Goal: Task Accomplishment & Management: Manage account settings

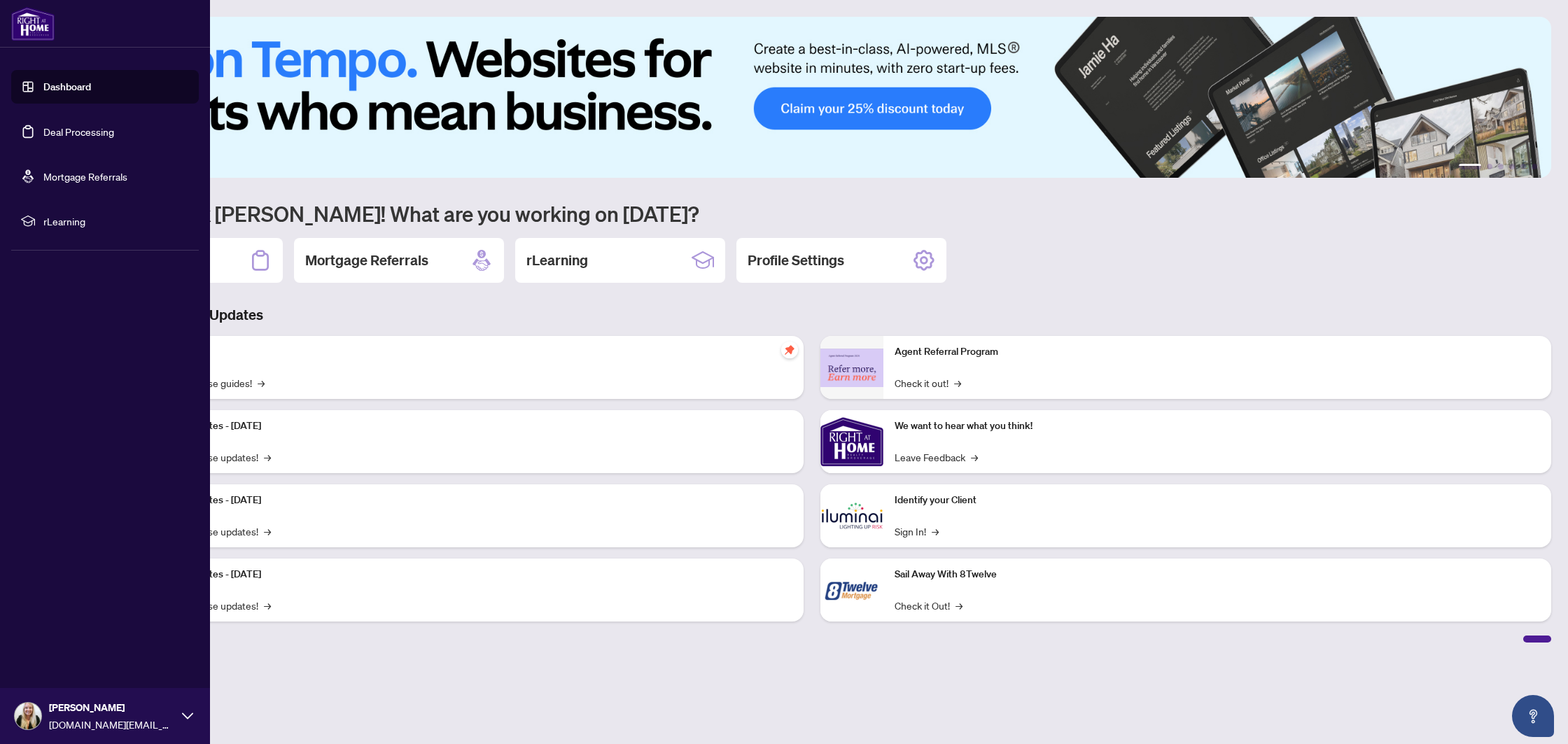
click at [54, 138] on link "Deal Processing" at bounding box center [79, 131] width 71 height 13
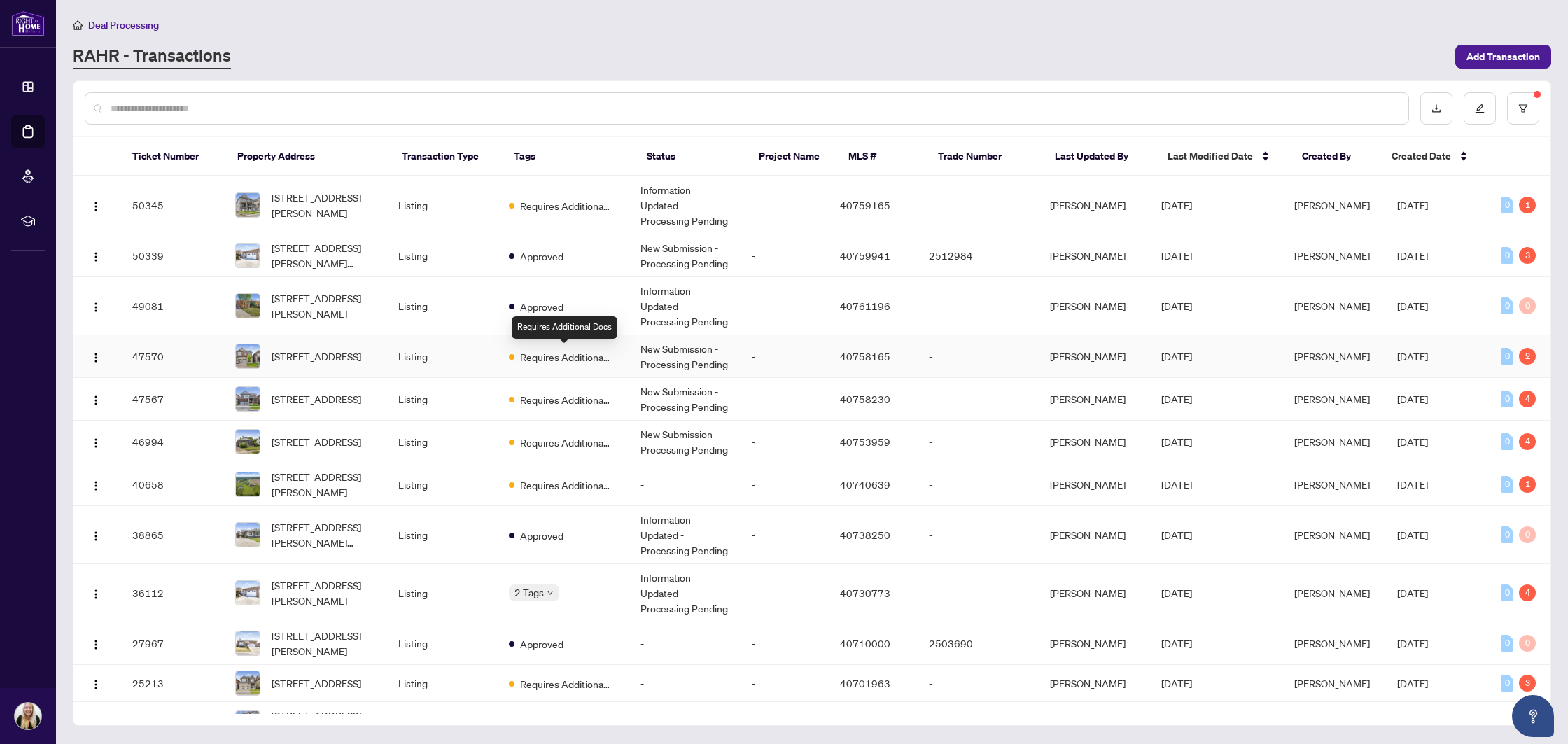
click at [560, 348] on div "Requires Additional Docs" at bounding box center [559, 356] width 102 height 17
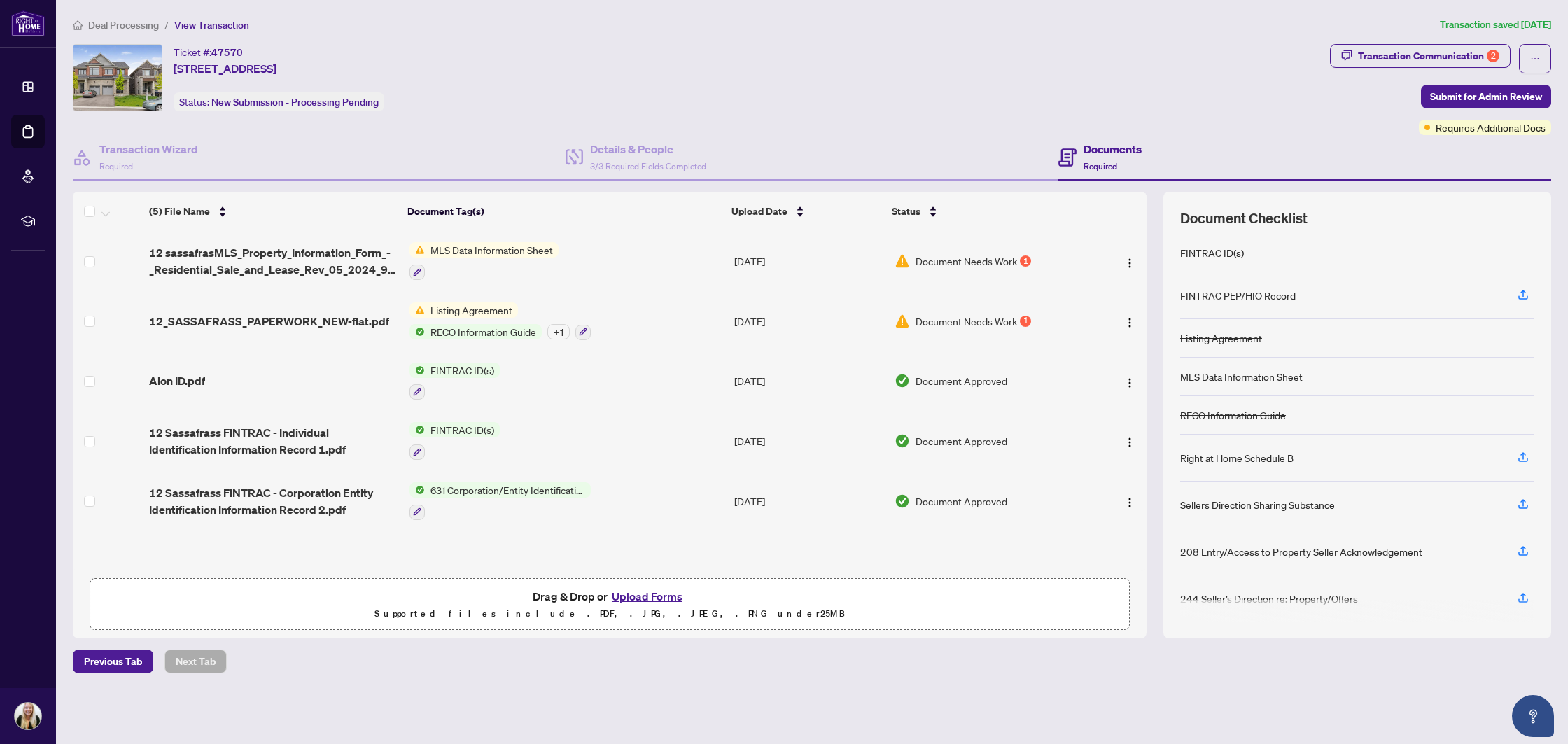
click at [839, 320] on td "[DATE]" at bounding box center [809, 321] width 161 height 61
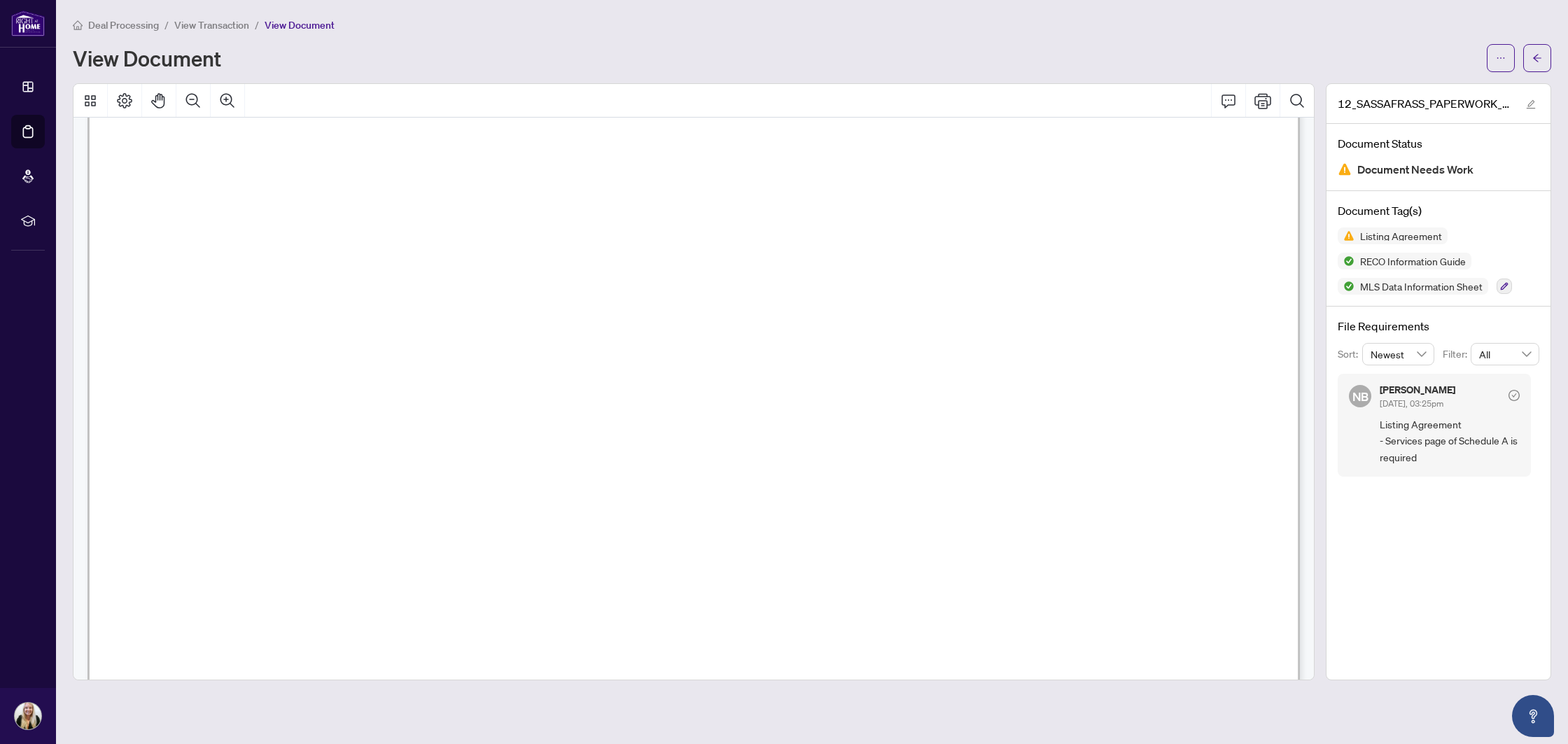
scroll to position [12204, 0]
click at [1538, 57] on icon "arrow-left" at bounding box center [1537, 58] width 8 height 8
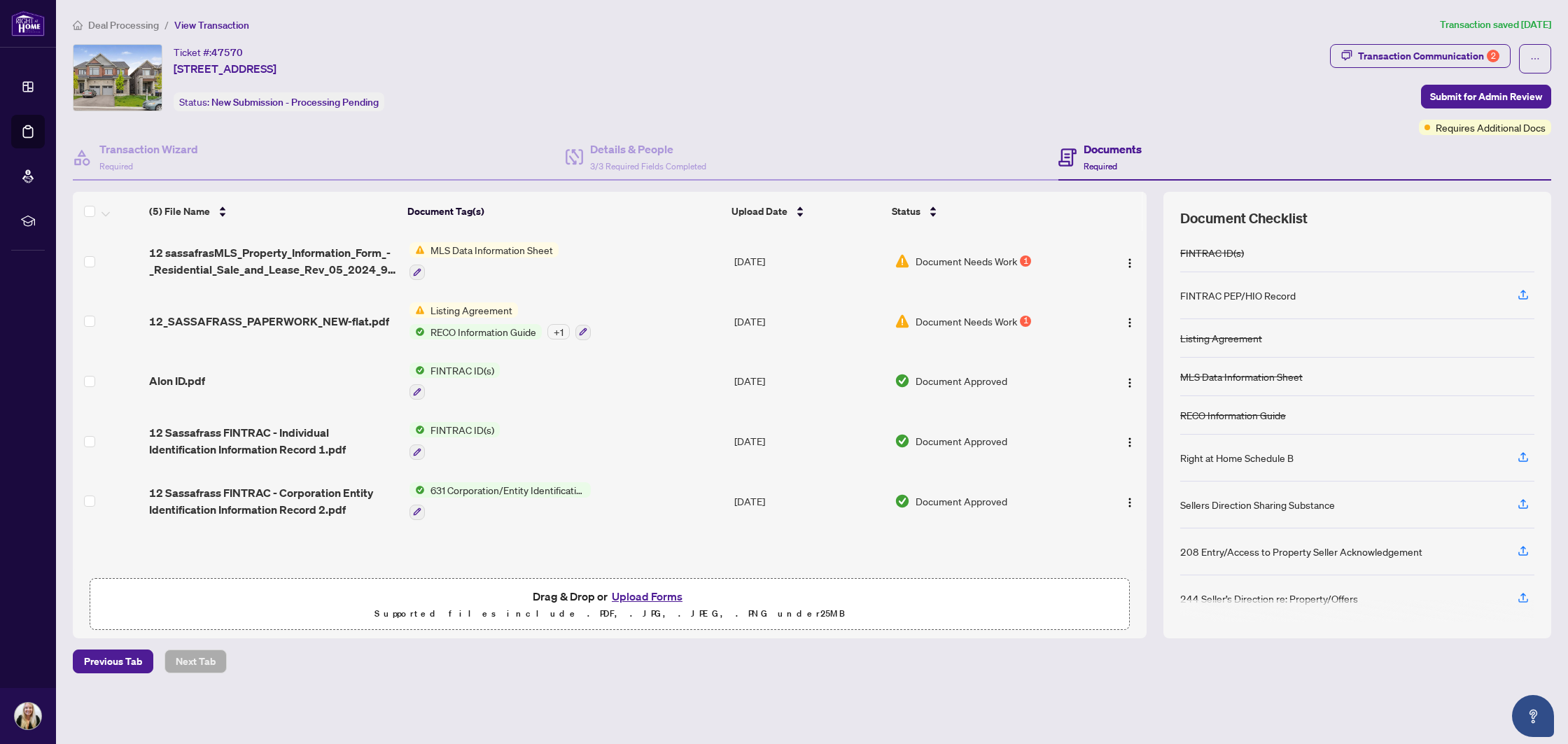
click at [465, 251] on span "MLS Data Information Sheet" at bounding box center [492, 250] width 134 height 15
click at [470, 243] on span "MLS Data Information Sheet" at bounding box center [492, 250] width 134 height 15
click at [487, 246] on span "MLS Data Information Sheet" at bounding box center [492, 250] width 134 height 15
click at [316, 253] on span "12 sassafrasMLS_Property_Information_Form_-_Residential_Sale_and_Lease_Rev_05_2…" at bounding box center [273, 261] width 249 height 33
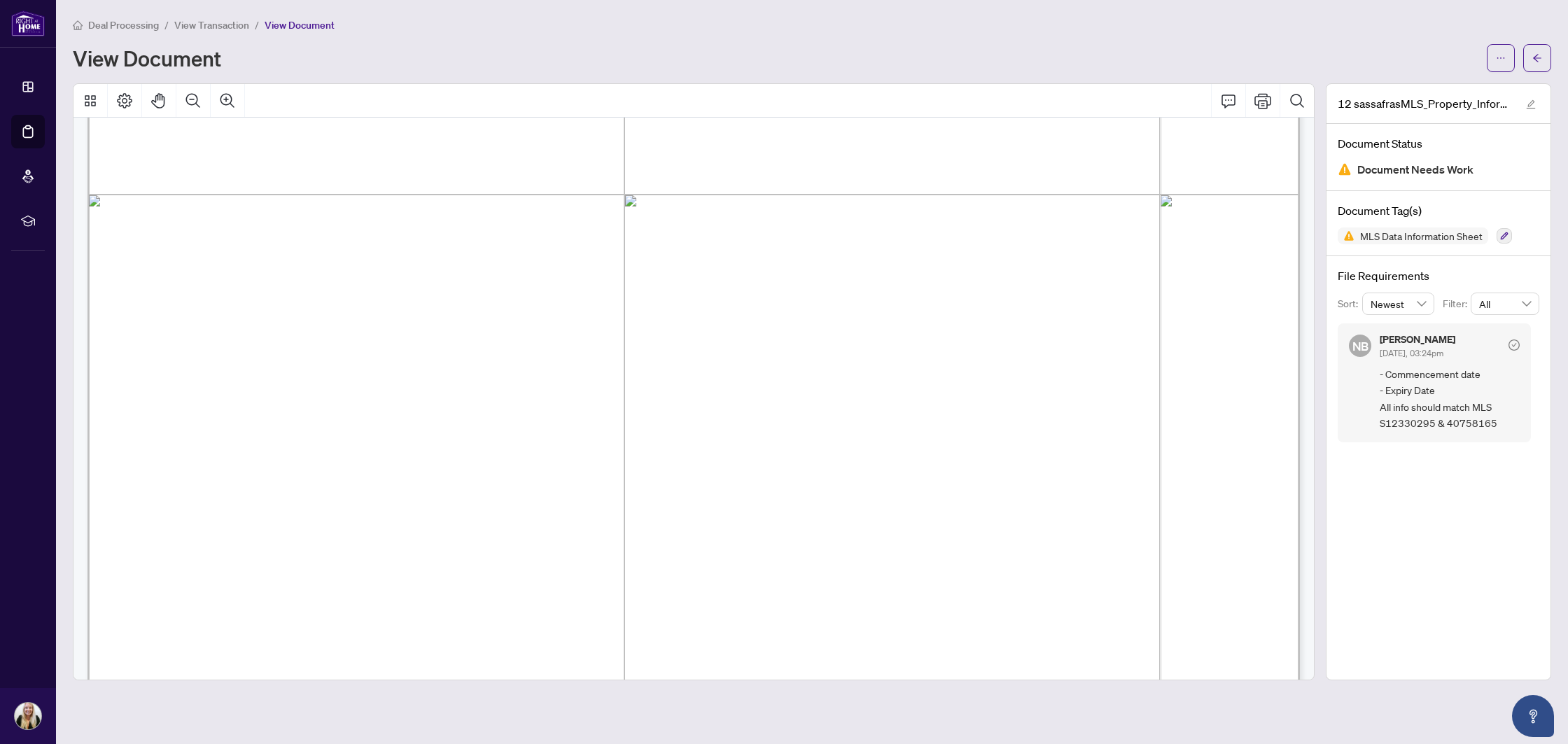
scroll to position [3693, 0]
click at [1497, 61] on icon "ellipsis" at bounding box center [1501, 58] width 10 height 10
click at [1432, 91] on span "Download" at bounding box center [1451, 88] width 107 height 15
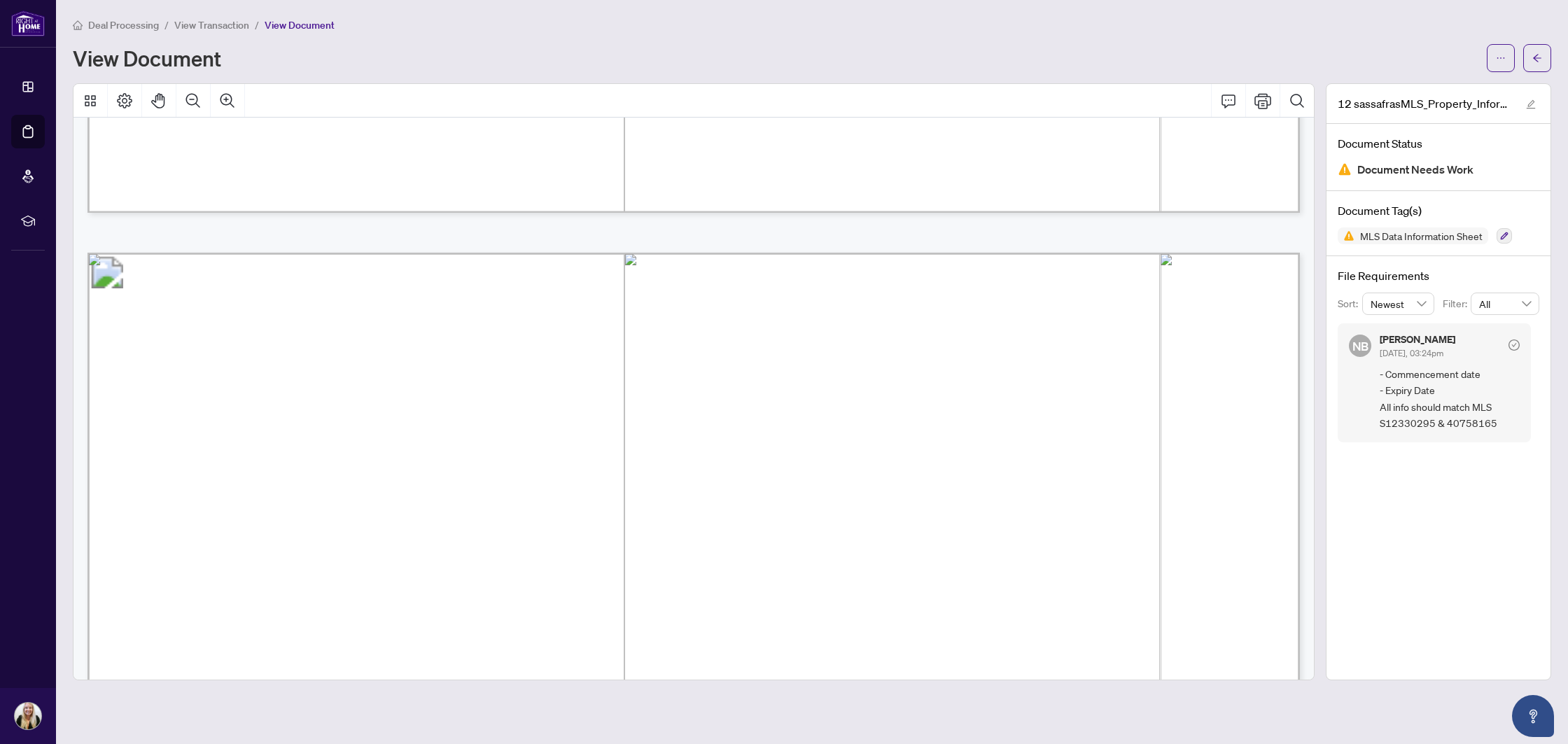
scroll to position [2640, 0]
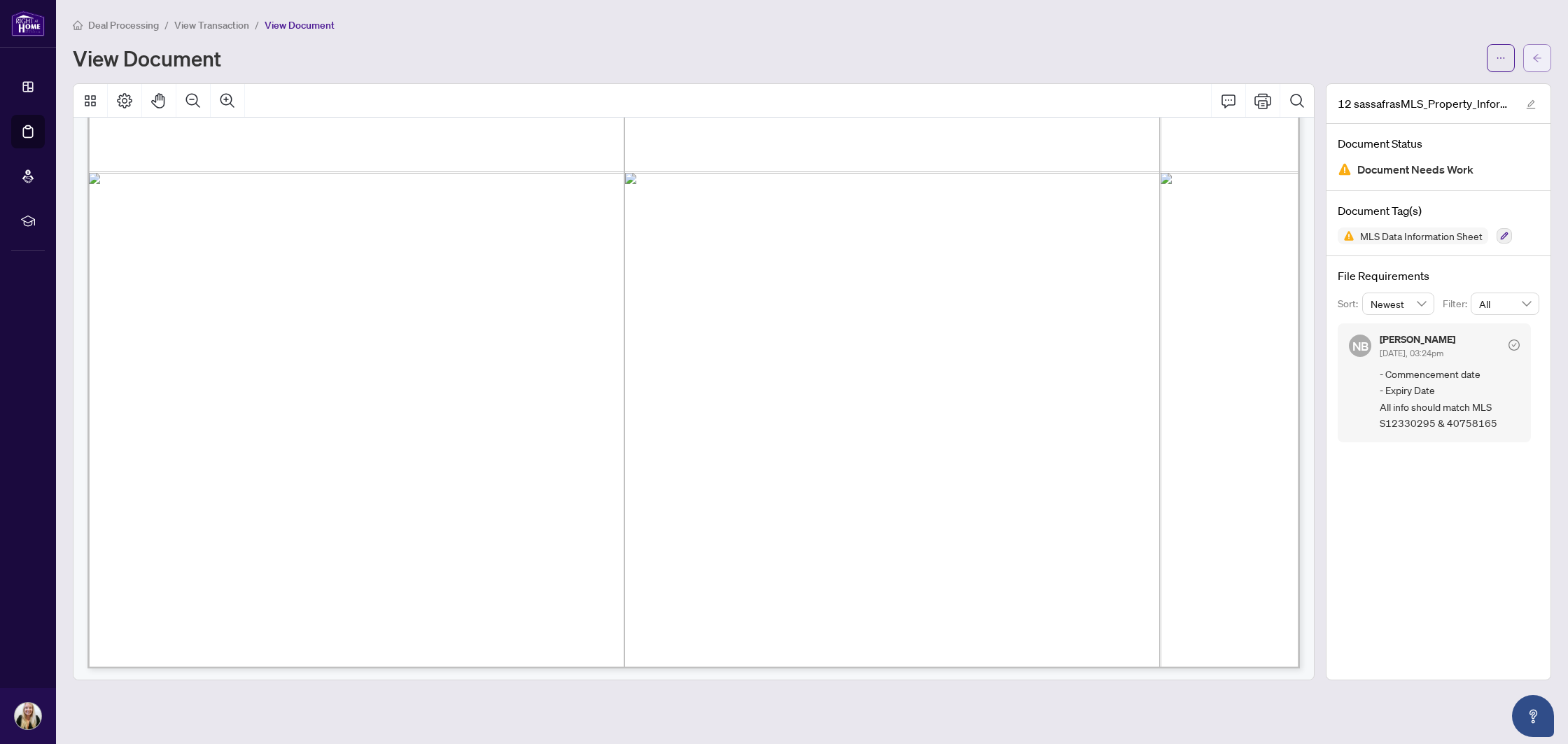
click at [1534, 55] on icon "arrow-left" at bounding box center [1537, 58] width 10 height 10
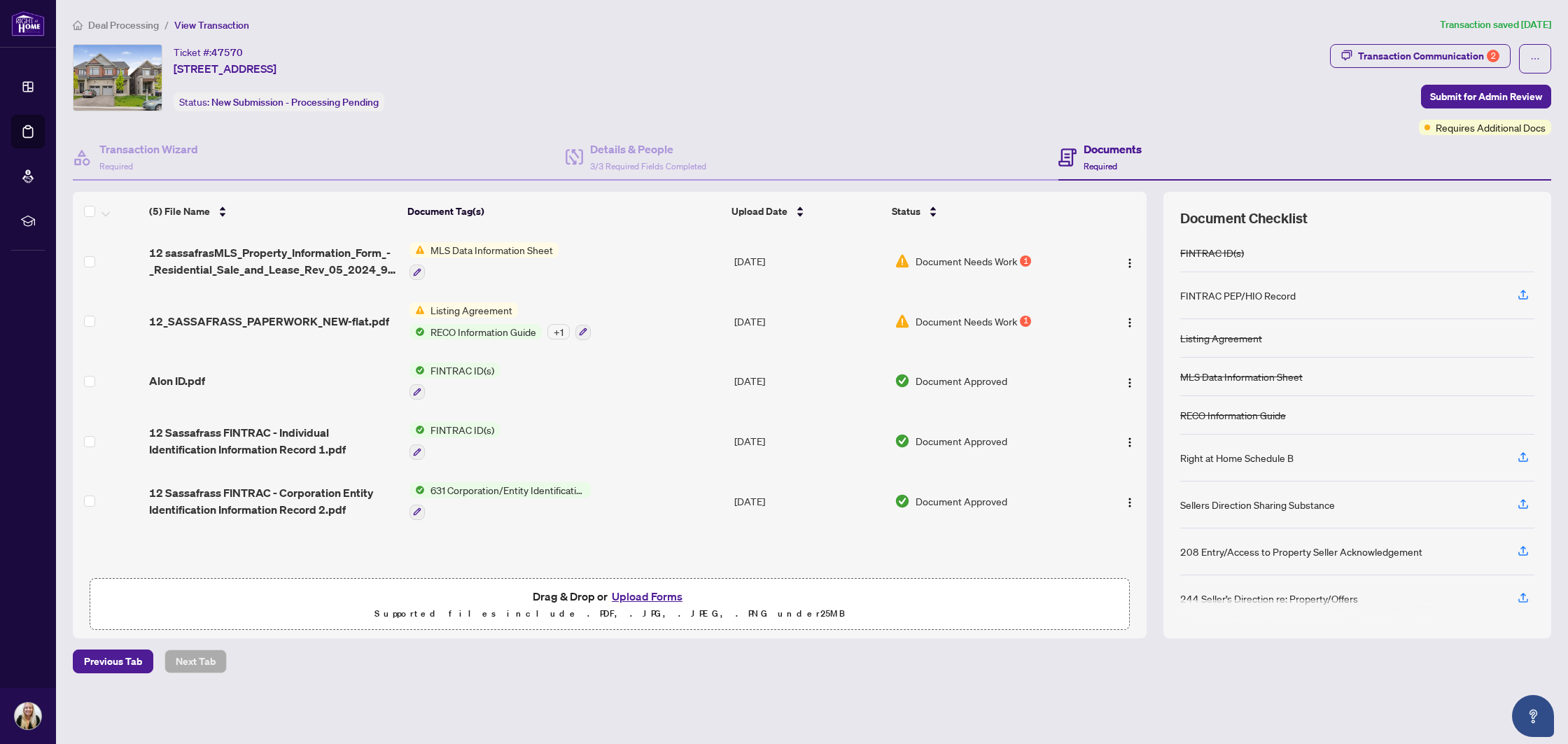
click at [441, 311] on span "Listing Agreement" at bounding box center [471, 310] width 93 height 15
click at [454, 308] on span "Listing Agreement" at bounding box center [471, 310] width 93 height 15
click at [282, 317] on span "12_SASSAFRASS_PAPERWORK_NEW-flat.pdf" at bounding box center [269, 321] width 240 height 17
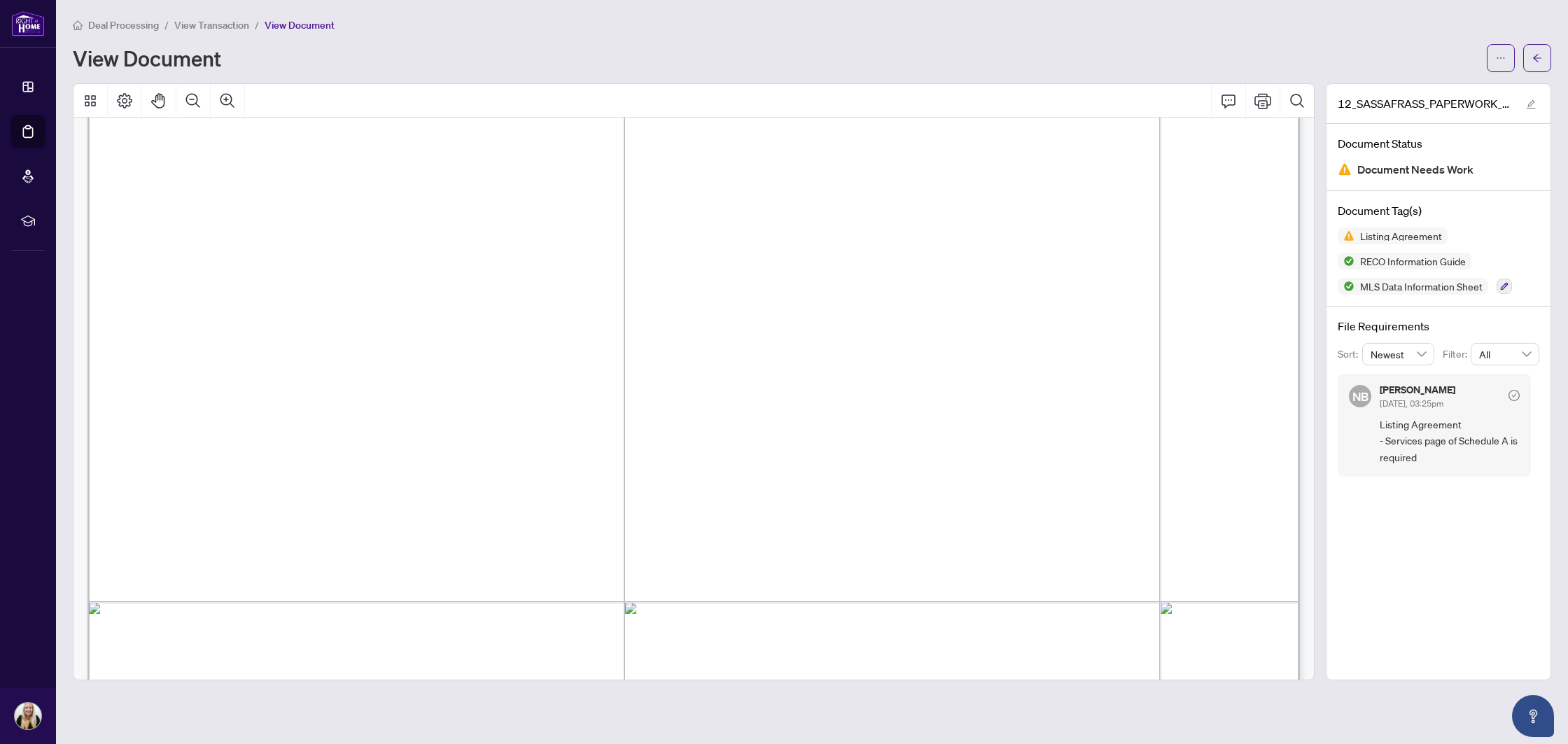
scroll to position [638, 0]
click at [1500, 57] on icon "ellipsis" at bounding box center [1501, 58] width 8 height 2
click at [1431, 82] on span "Download" at bounding box center [1451, 88] width 107 height 15
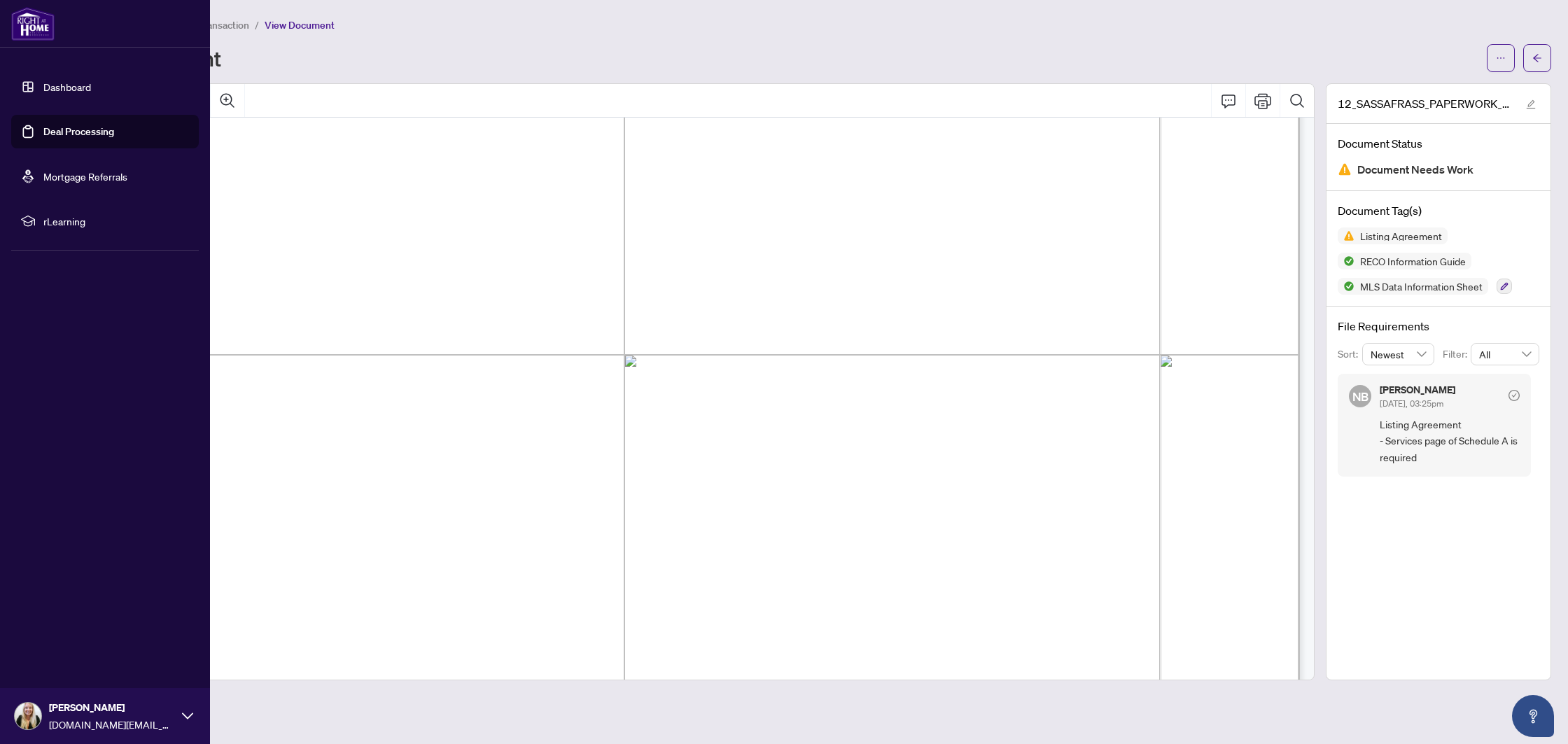
click at [43, 134] on link "Deal Processing" at bounding box center [79, 131] width 71 height 13
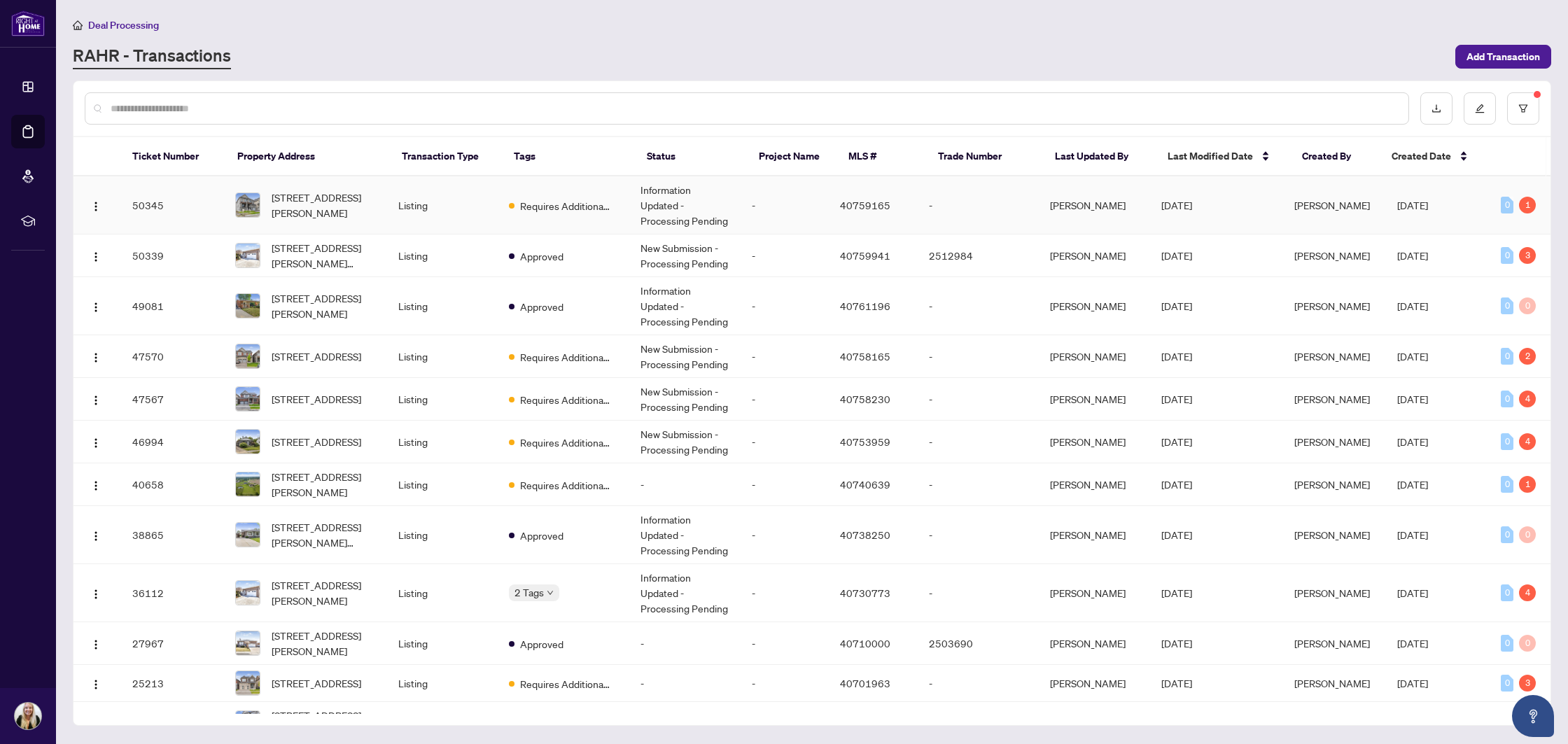
click at [462, 206] on td "Listing" at bounding box center [443, 205] width 110 height 58
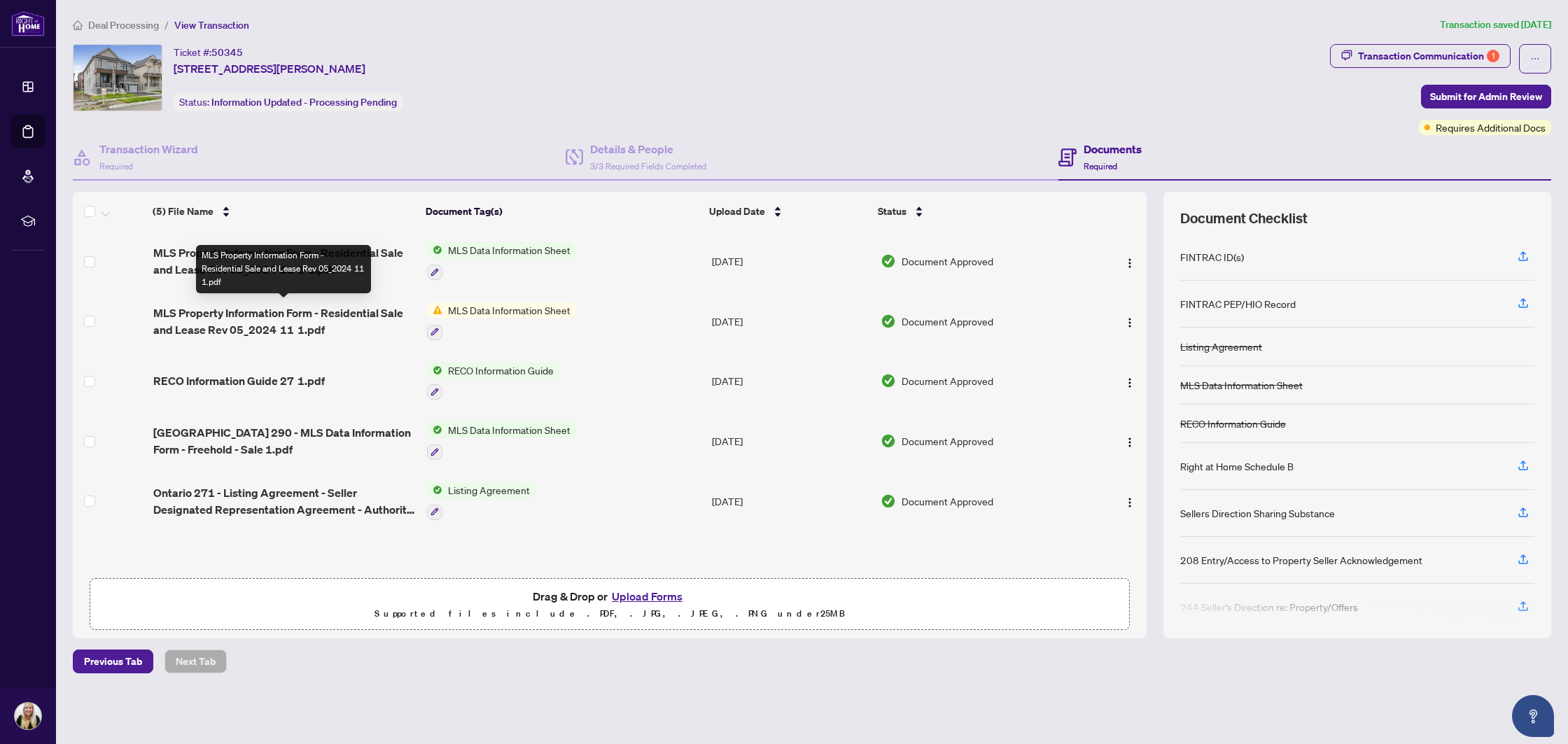
click at [310, 317] on span "MLS Property Information Form - Residential Sale and Lease Rev 05_2024 11 1.pdf" at bounding box center [284, 320] width 263 height 33
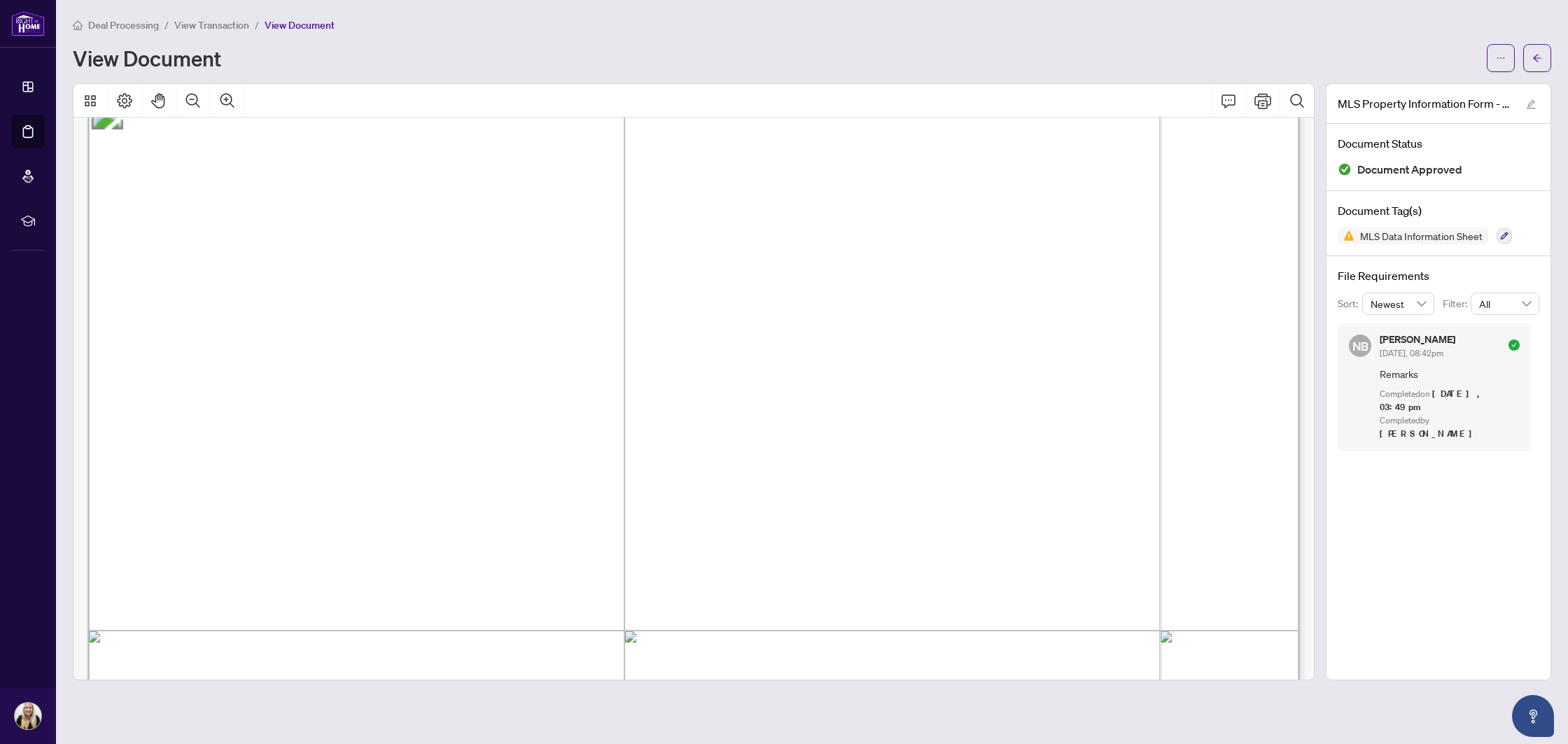
scroll to position [14515, 0]
click at [1502, 54] on icon "ellipsis" at bounding box center [1501, 58] width 10 height 10
drag, startPoint x: 1402, startPoint y: 444, endPoint x: 1414, endPoint y: 366, distance: 78.9
click at [1402, 444] on div "File Requirements Sort: Newest Filter: All NB [PERSON_NAME] [DATE], 08:42pm Rem…" at bounding box center [1438, 359] width 224 height 207
click at [1544, 61] on button "button" at bounding box center [1537, 58] width 28 height 28
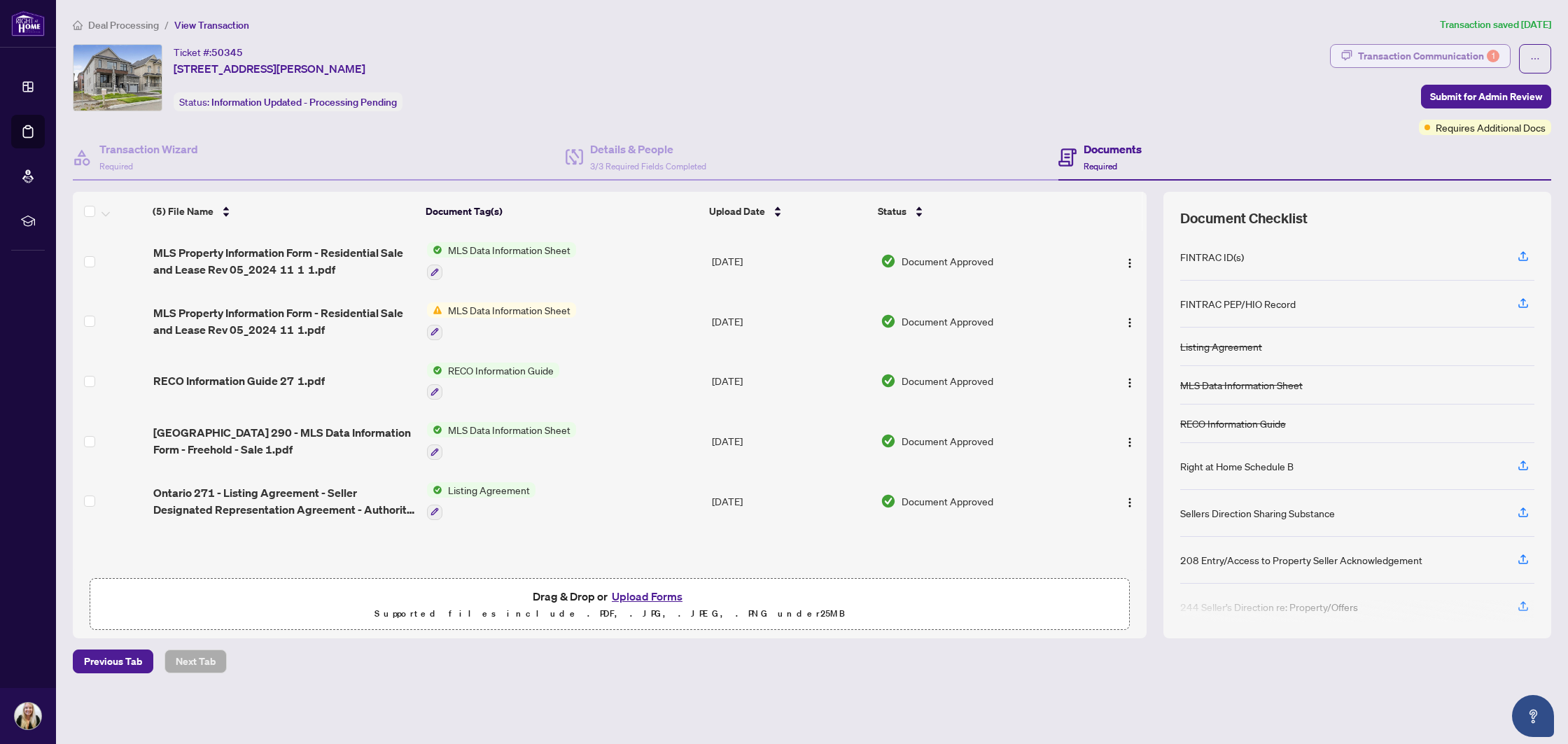
click at [1378, 61] on div "Transaction Communication 1" at bounding box center [1429, 55] width 141 height 23
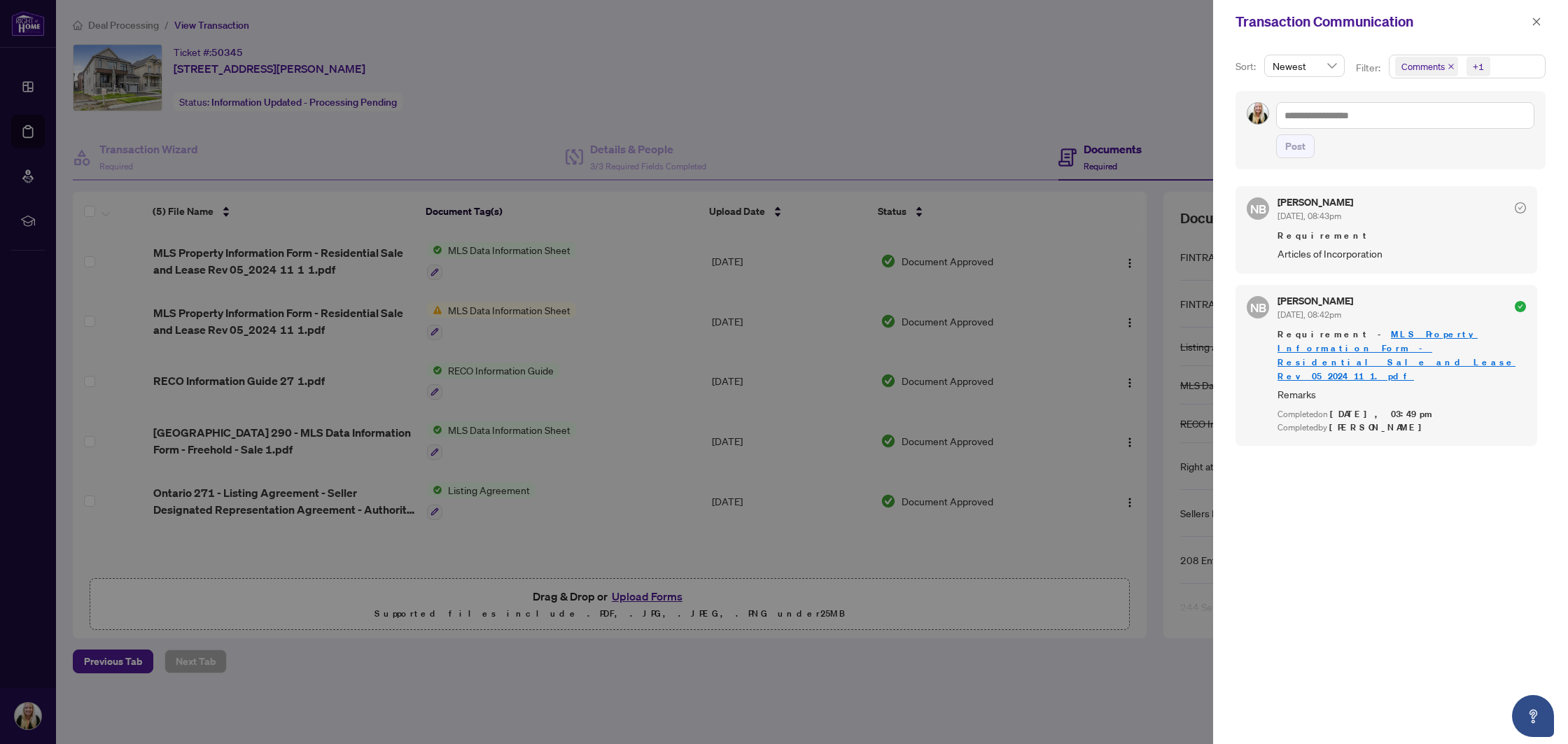
click at [627, 87] on div at bounding box center [784, 372] width 1568 height 744
click at [1531, 18] on button "button" at bounding box center [1536, 22] width 18 height 17
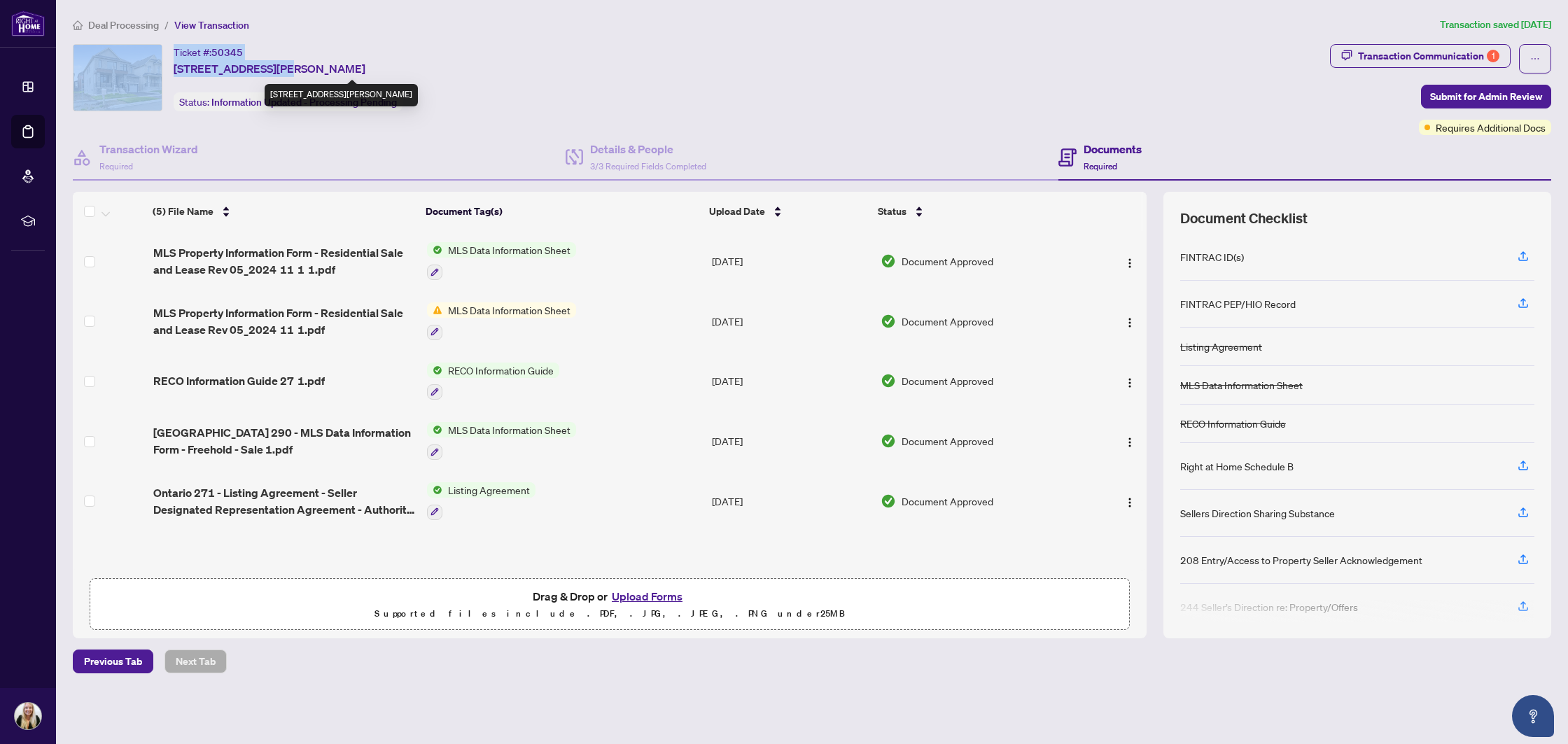
drag, startPoint x: 166, startPoint y: 70, endPoint x: 282, endPoint y: 65, distance: 116.1
click at [282, 65] on div "Ticket #: 50345 [STREET_ADDRESS][PERSON_NAME] Status: Information Updated - Pro…" at bounding box center [698, 78] width 1252 height 67
copy div "Ticket #: 50345 [STREET_ADDRESS][PERSON_NAME]"
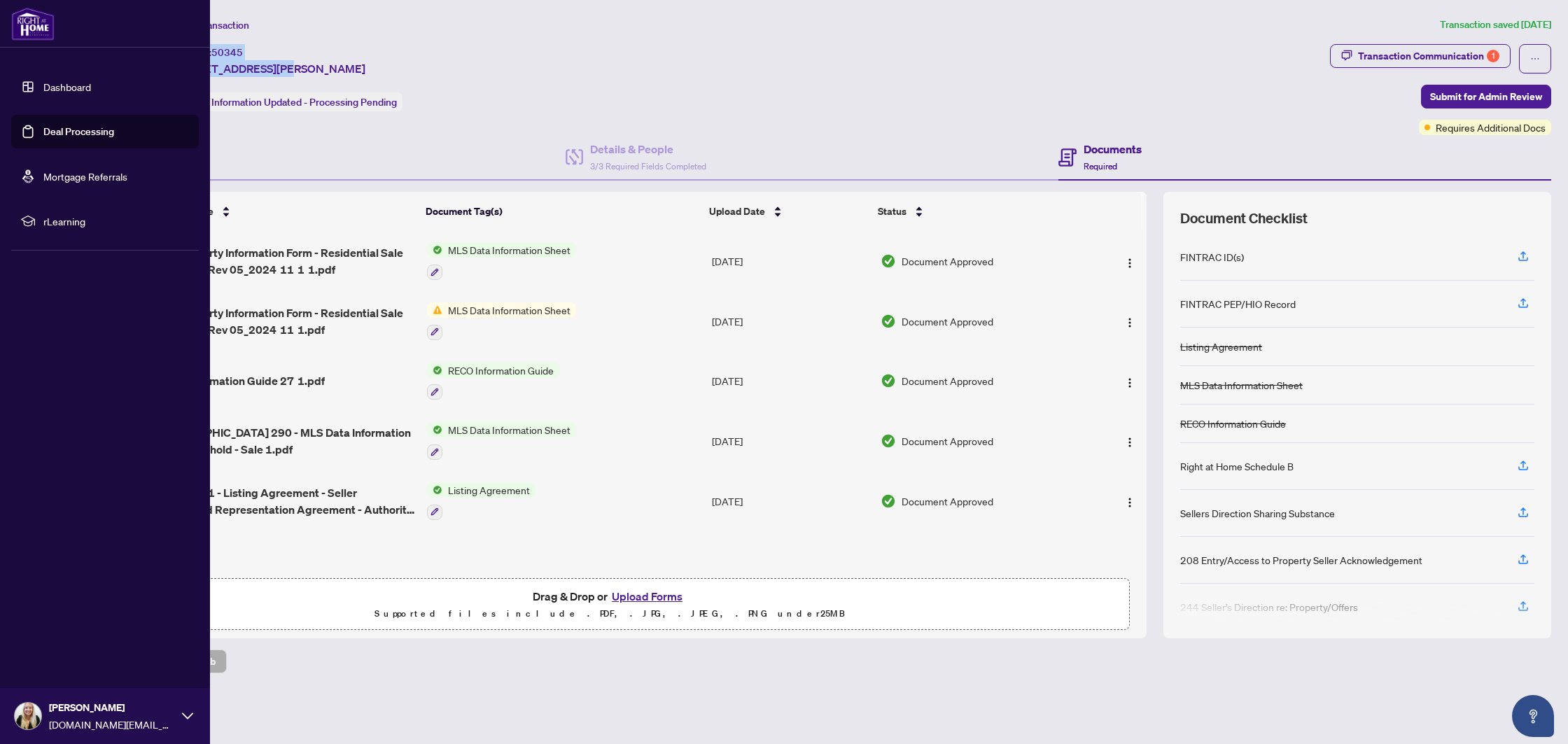
click at [43, 136] on link "Deal Processing" at bounding box center [79, 131] width 71 height 13
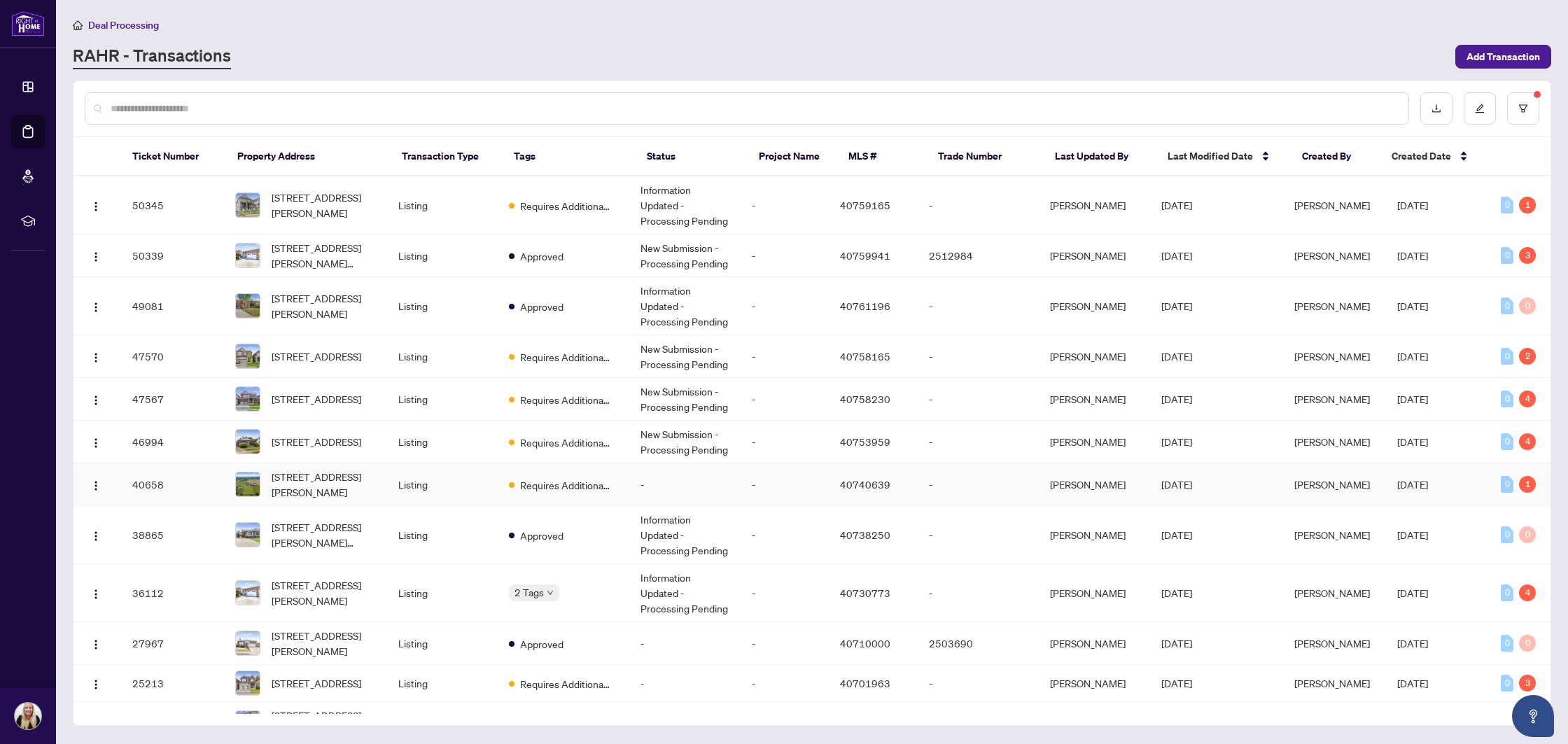
click at [459, 482] on td "Listing" at bounding box center [443, 484] width 110 height 43
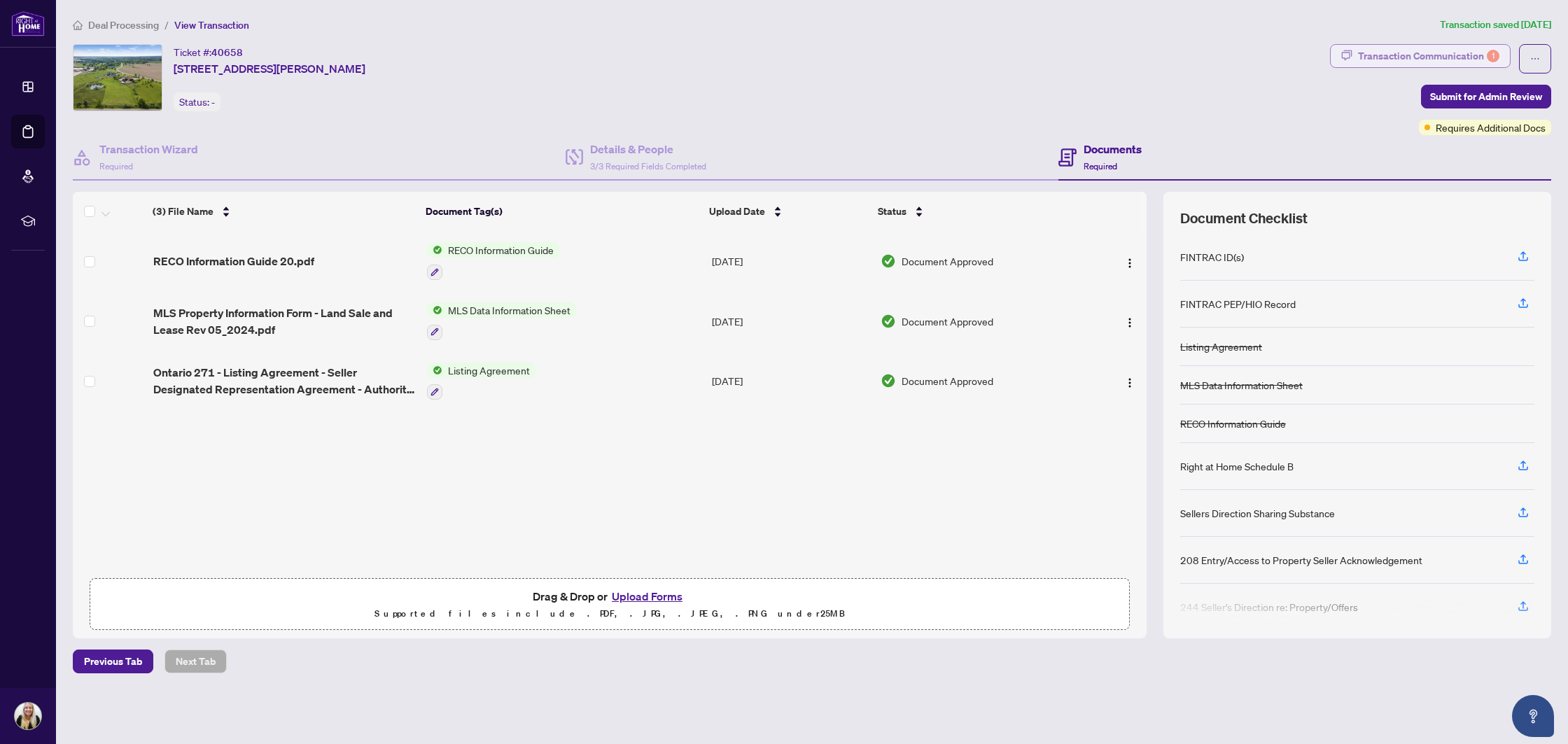
click at [1404, 58] on div "Transaction Communication 1" at bounding box center [1429, 55] width 141 height 23
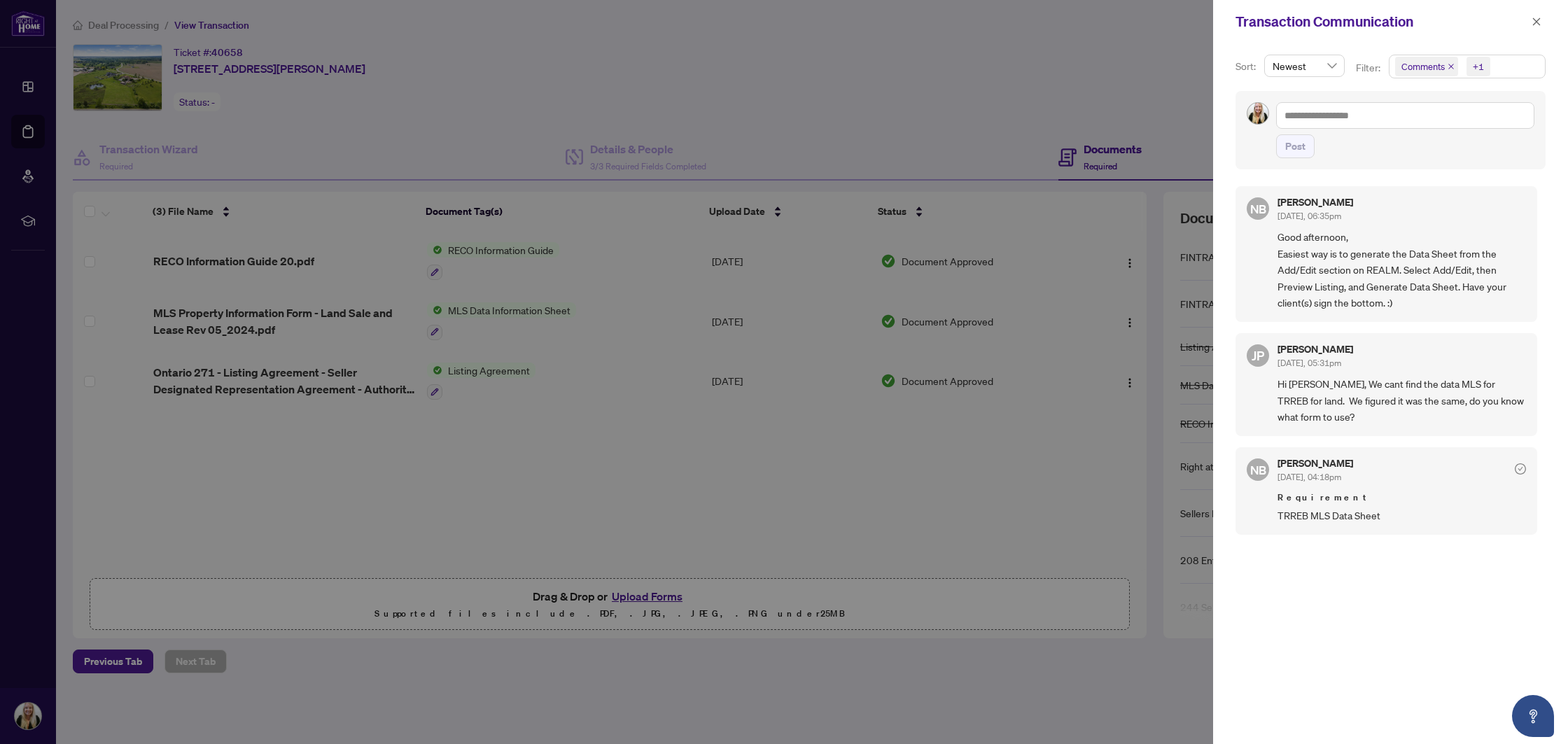
click at [435, 119] on div at bounding box center [784, 372] width 1568 height 744
drag, startPoint x: 159, startPoint y: 117, endPoint x: 134, endPoint y: 119, distance: 25.1
click at [159, 116] on div at bounding box center [784, 372] width 1568 height 744
click at [20, 133] on div at bounding box center [784, 372] width 1568 height 744
click at [1534, 21] on icon "close" at bounding box center [1536, 22] width 10 height 10
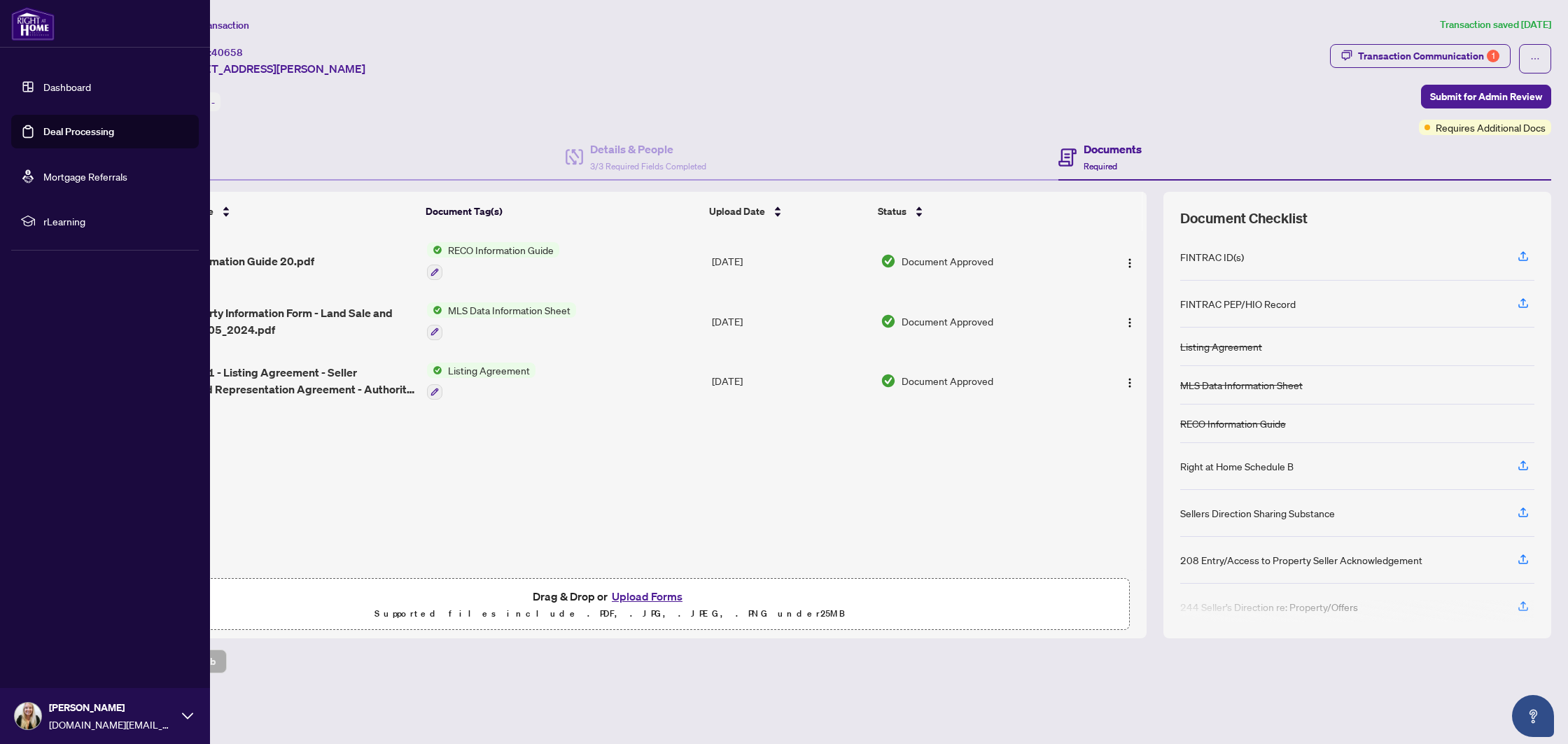
click at [43, 127] on link "Deal Processing" at bounding box center [79, 131] width 71 height 13
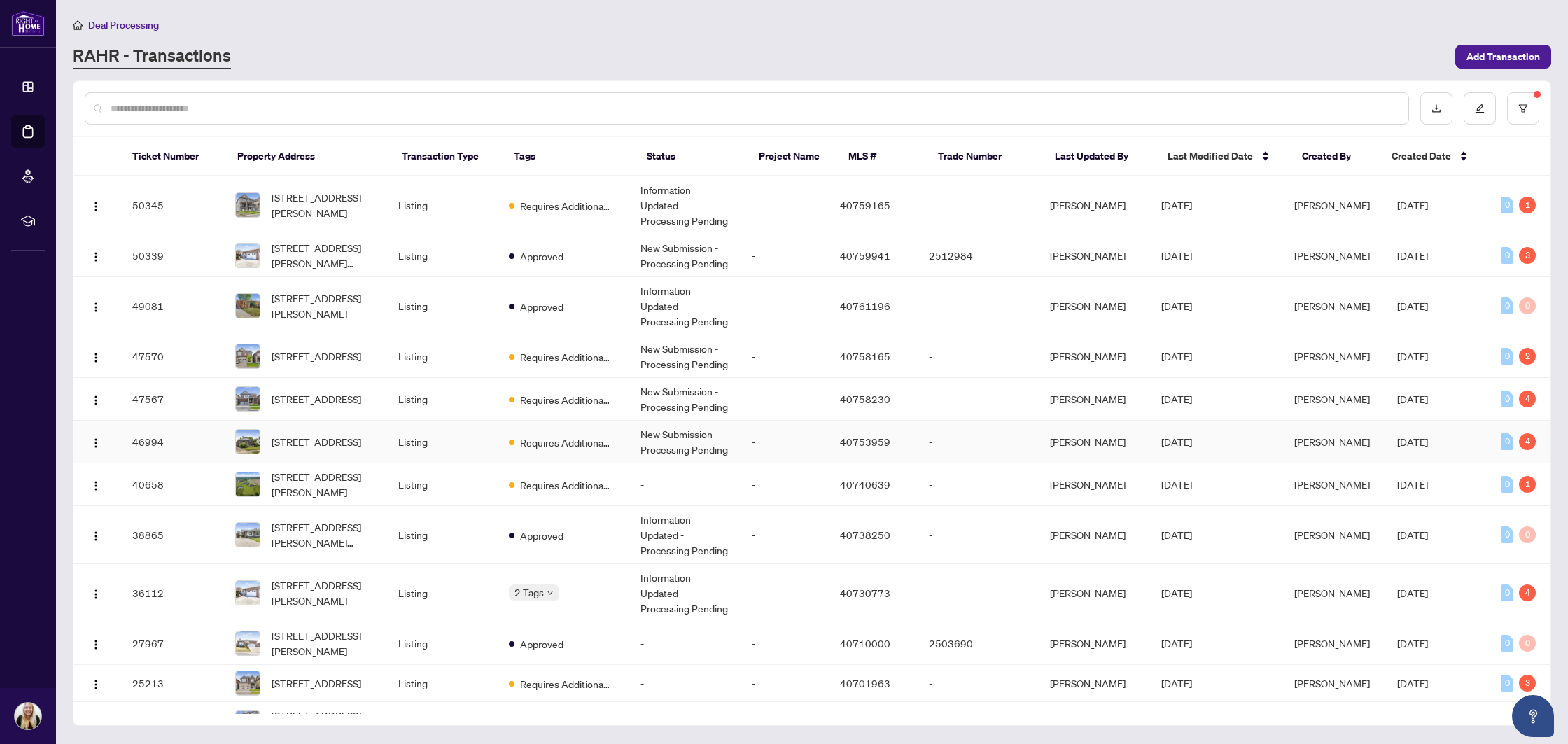
click at [486, 441] on td "Listing" at bounding box center [443, 442] width 110 height 43
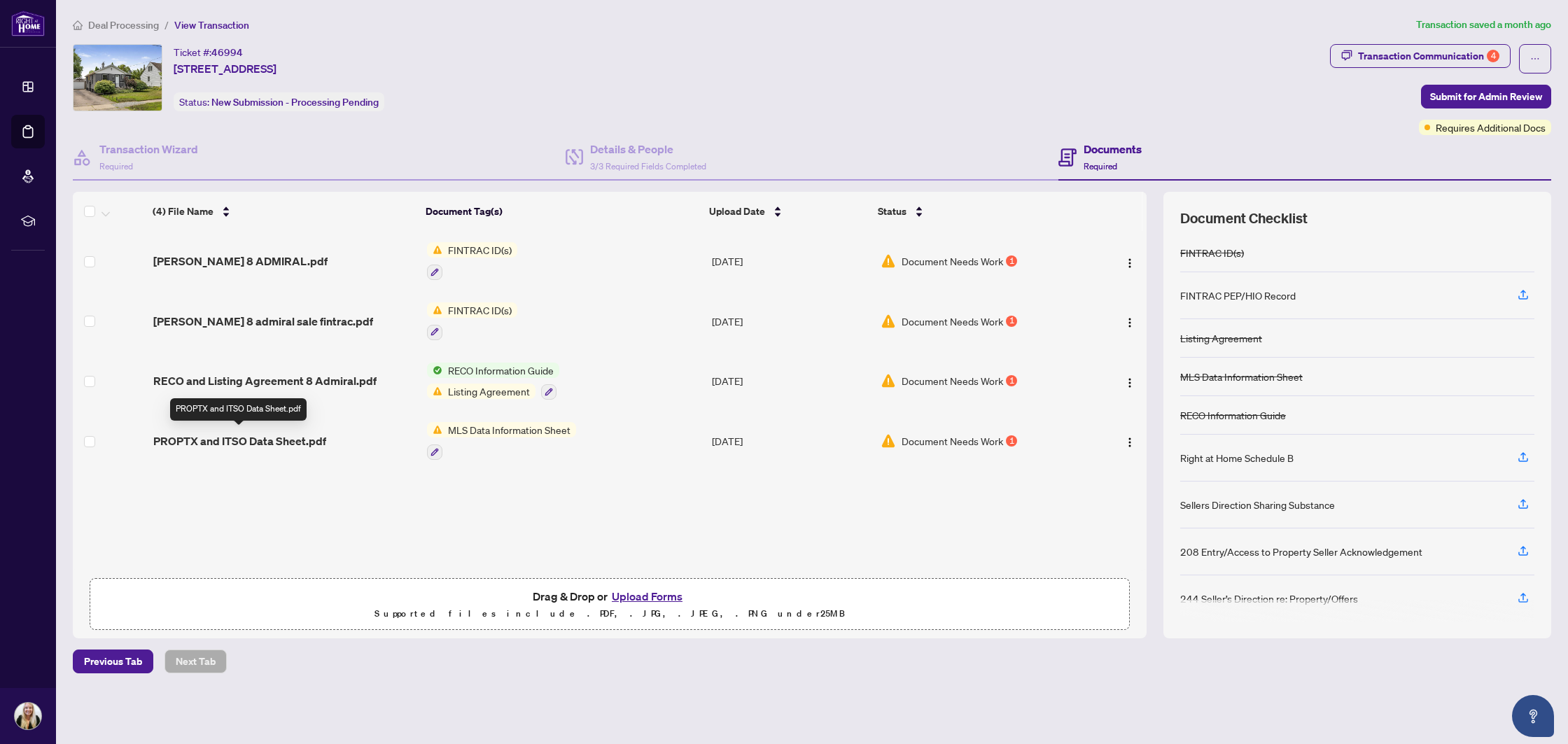
click at [236, 437] on span "PROPTX and ITSO Data Sheet.pdf" at bounding box center [239, 441] width 173 height 17
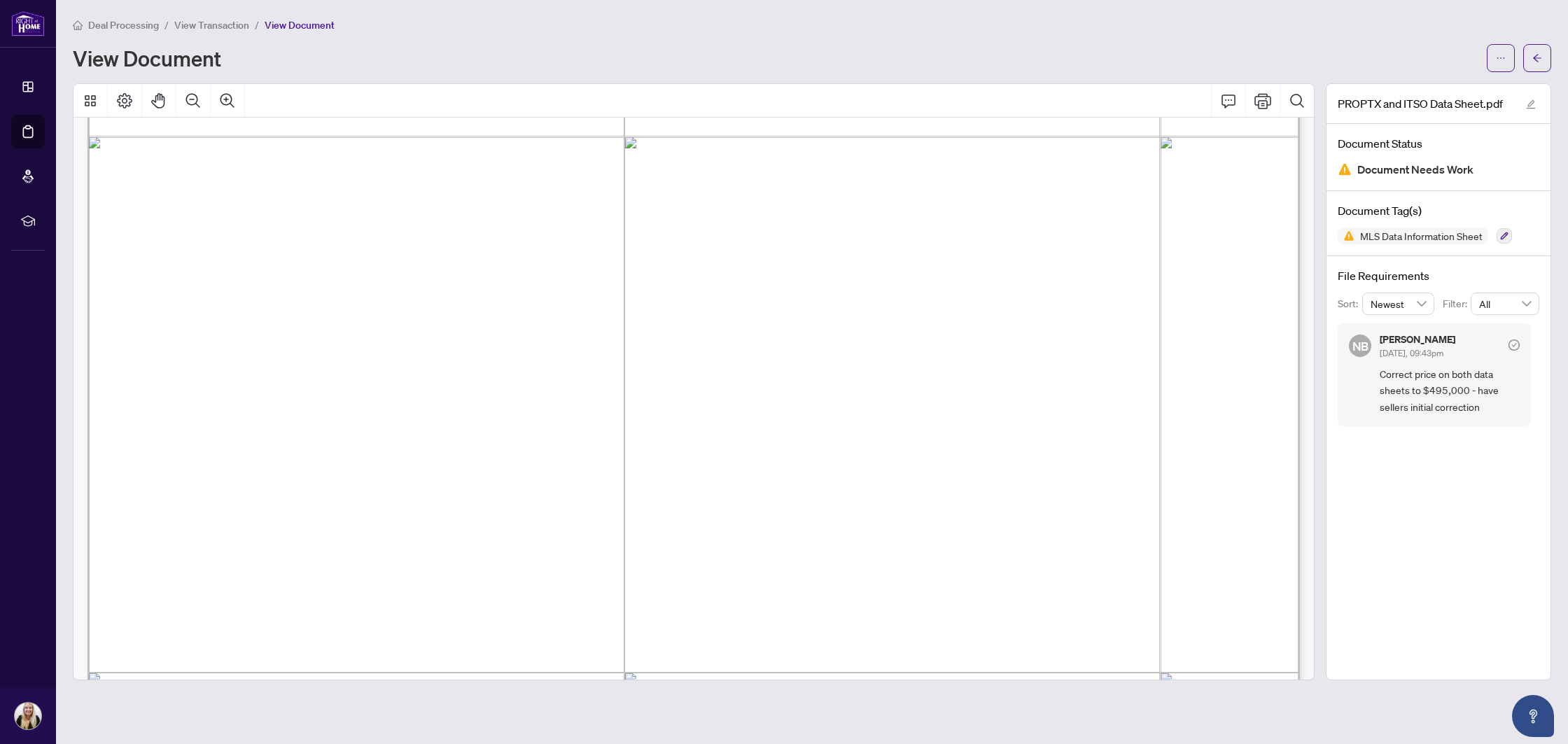
scroll to position [1054, 0]
click at [1546, 57] on button "button" at bounding box center [1537, 58] width 28 height 28
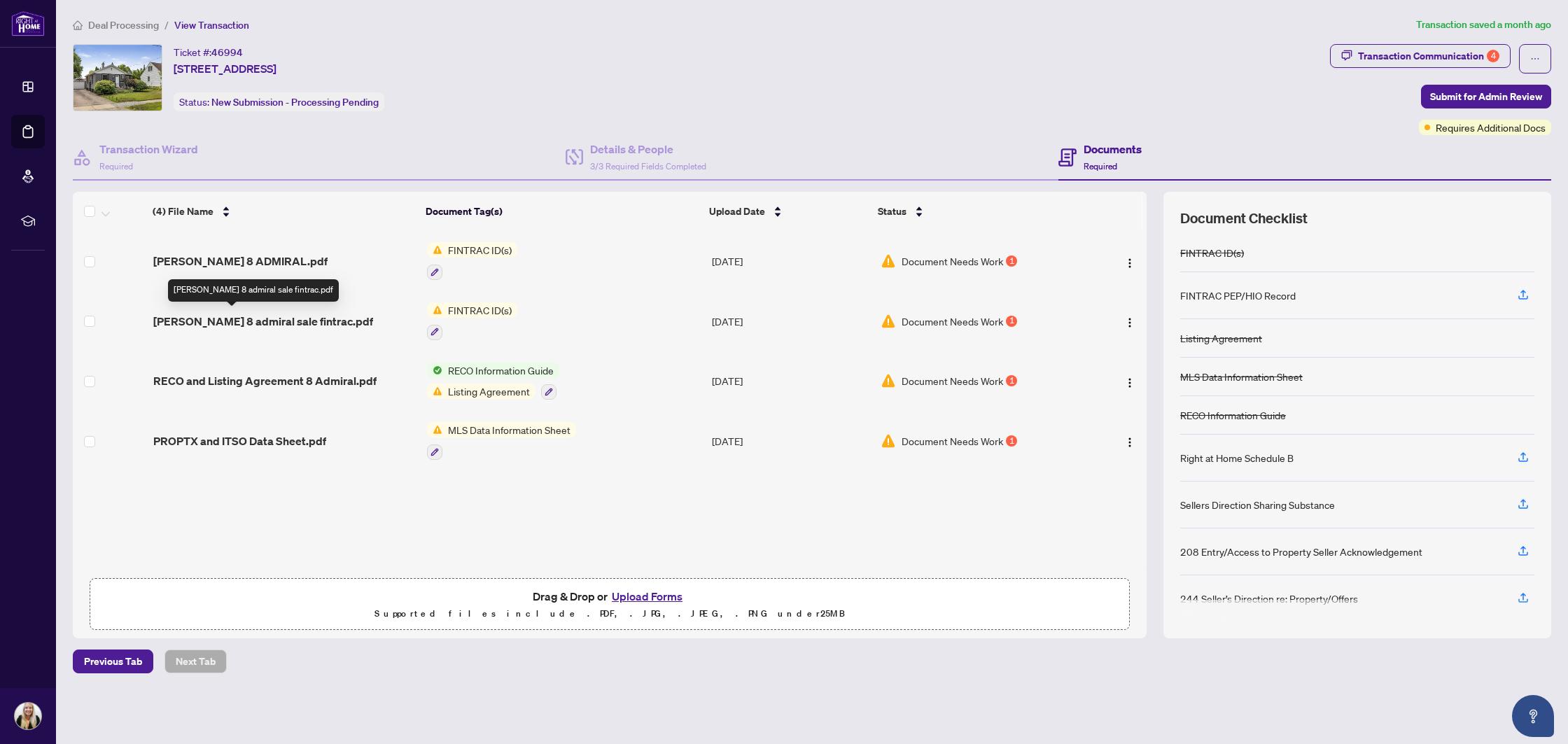
click at [233, 313] on span "[PERSON_NAME] 8 admiral sale fintrac.pdf" at bounding box center [263, 321] width 220 height 17
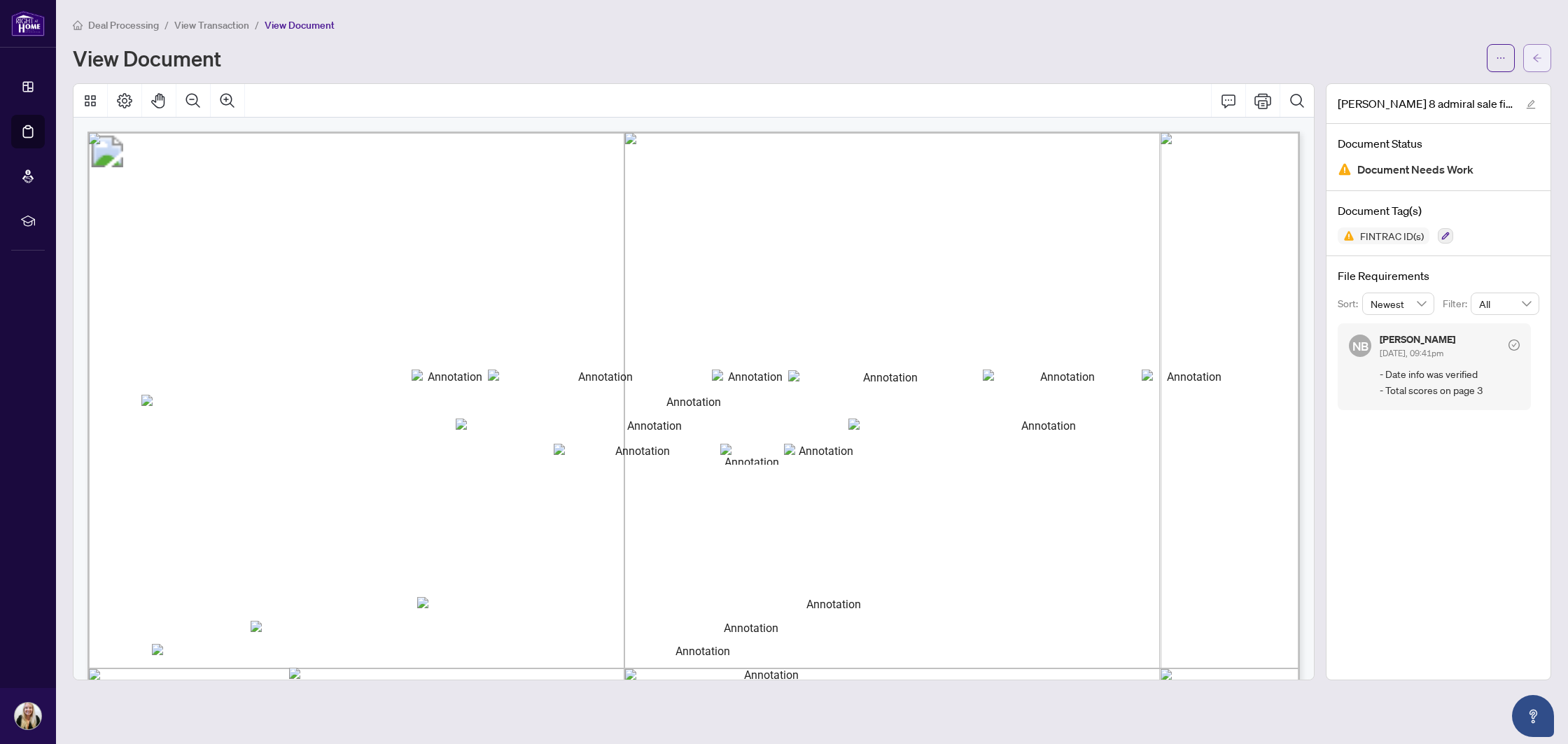
click at [1534, 60] on icon "arrow-left" at bounding box center [1537, 58] width 10 height 10
